Goal: Information Seeking & Learning: Learn about a topic

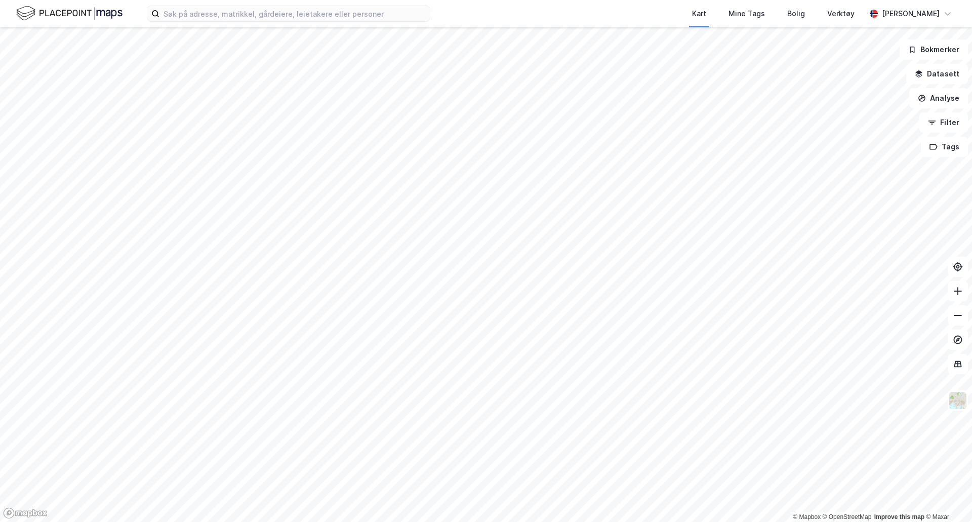
click at [203, 23] on div "Kart Mine Tags Bolig Verktøy [PERSON_NAME]" at bounding box center [486, 13] width 972 height 27
click at [201, 16] on input at bounding box center [294, 13] width 270 height 15
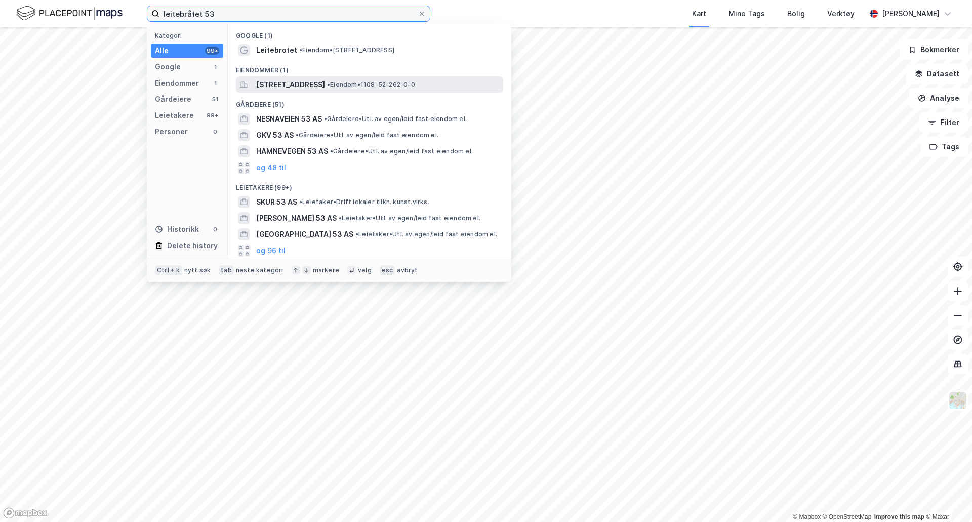
type input "leitebråtet 53"
click at [325, 86] on span "[STREET_ADDRESS]" at bounding box center [290, 84] width 69 height 12
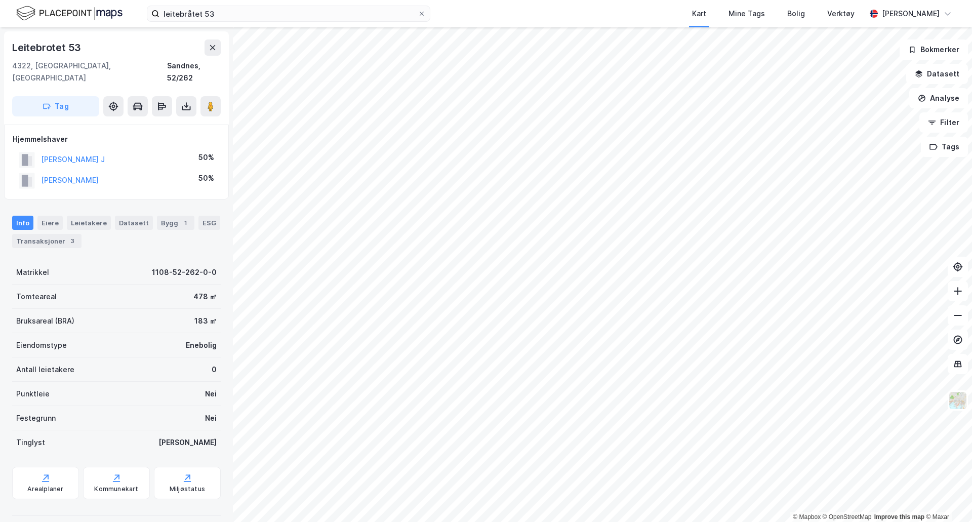
click at [44, 221] on div "Info [PERSON_NAME] Datasett Bygg 1 ESG Transaksjoner 3" at bounding box center [116, 232] width 209 height 32
click at [48, 234] on div "Transaksjoner 3" at bounding box center [46, 241] width 69 height 14
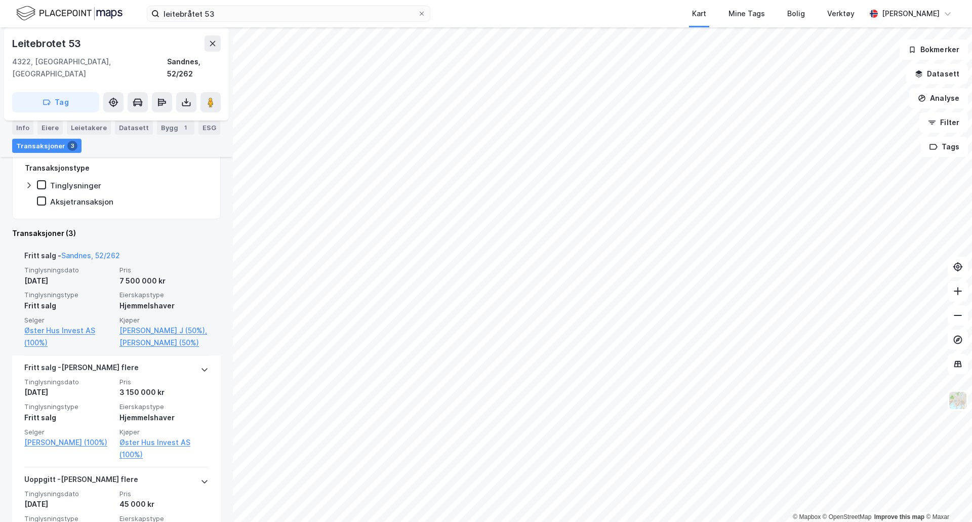
scroll to position [203, 0]
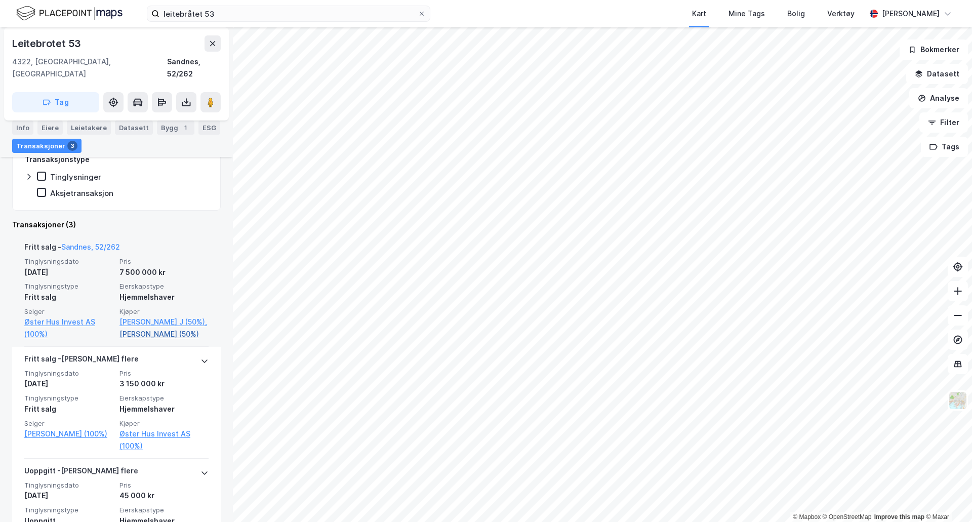
click at [153, 337] on link "[PERSON_NAME] (50%)" at bounding box center [163, 334] width 89 height 12
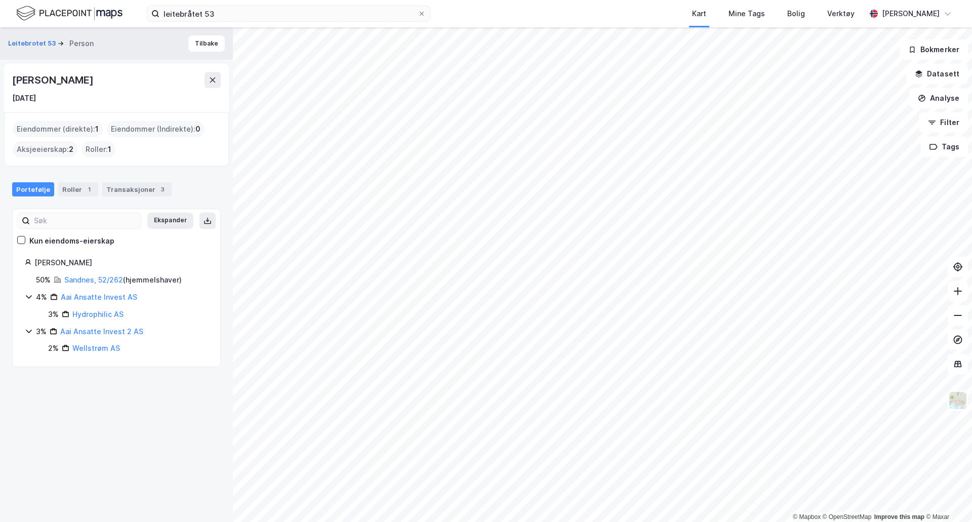
drag, startPoint x: 112, startPoint y: 81, endPoint x: 0, endPoint y: 74, distance: 112.6
click at [0, 74] on div "Leitebrotet 53 Person Tilbake [PERSON_NAME] [DATE] Eiendommer (direkte) : 1 Eie…" at bounding box center [116, 274] width 233 height 495
copy div "[PERSON_NAME]"
